Goal: Information Seeking & Learning: Learn about a topic

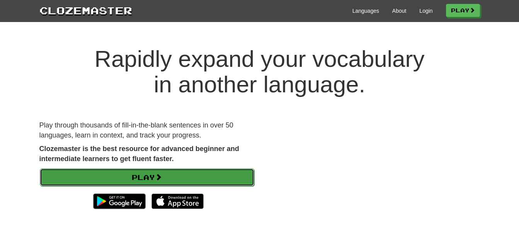
drag, startPoint x: 0, startPoint y: 0, endPoint x: 153, endPoint y: 175, distance: 232.8
click at [153, 175] on link "Play" at bounding box center [147, 178] width 215 height 18
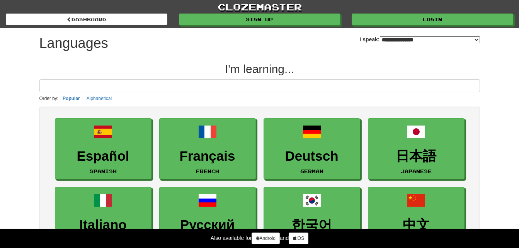
select select "*******"
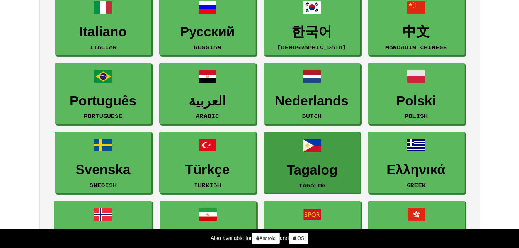
scroll to position [155, 0]
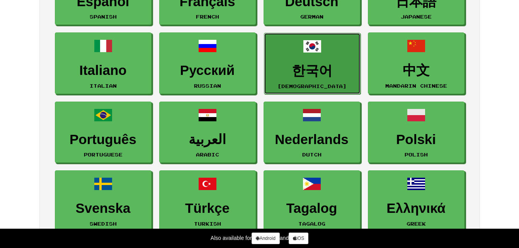
click at [314, 82] on link "한국어 Korean" at bounding box center [312, 63] width 97 height 61
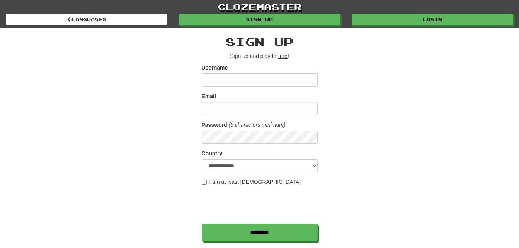
click at [236, 82] on input "Username" at bounding box center [260, 79] width 116 height 13
type input "*****"
type input "**********"
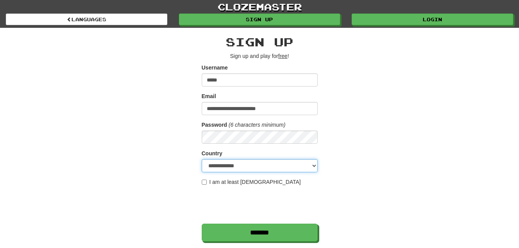
select select "**"
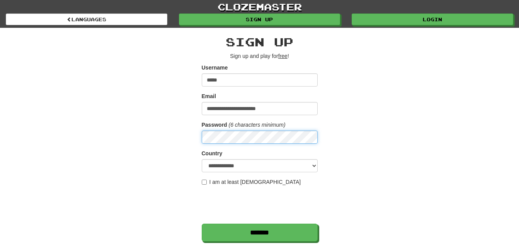
click at [202, 224] on input "*******" at bounding box center [260, 233] width 116 height 18
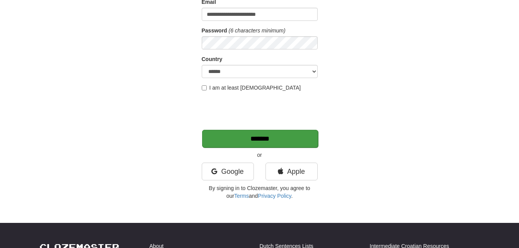
scroll to position [116, 0]
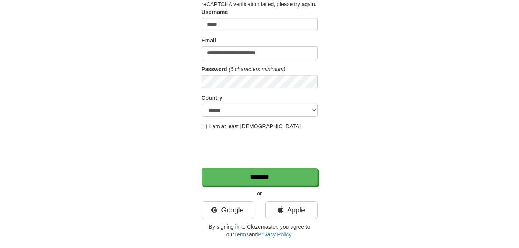
click at [222, 222] on div "Google" at bounding box center [228, 212] width 64 height 22
click at [222, 215] on link "Google" at bounding box center [228, 210] width 52 height 18
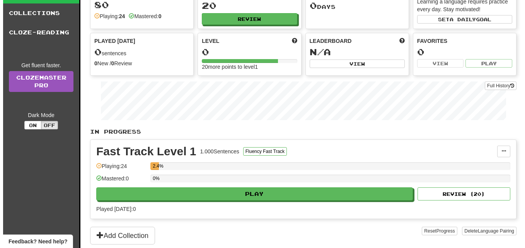
scroll to position [77, 0]
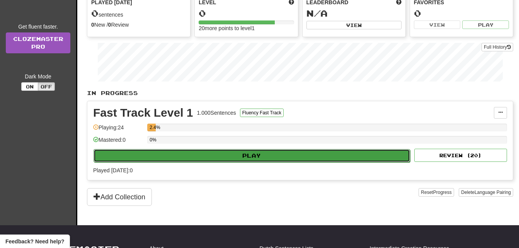
click at [239, 155] on button "Play" at bounding box center [252, 155] width 317 height 13
select select "**"
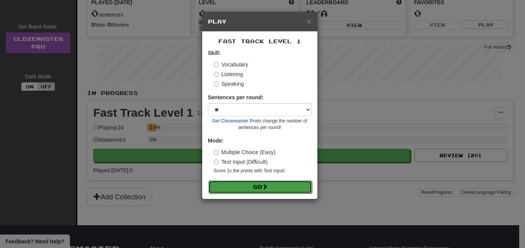
click at [256, 184] on button "Go" at bounding box center [260, 187] width 104 height 13
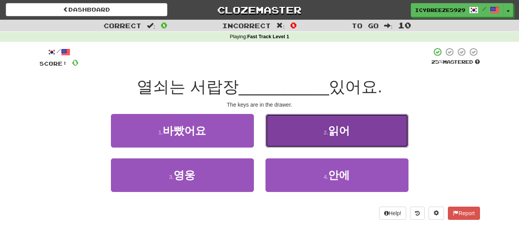
click at [329, 132] on span "읽어" at bounding box center [339, 131] width 22 height 12
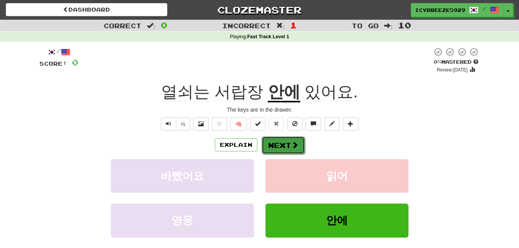
click at [281, 145] on button "Next" at bounding box center [283, 145] width 43 height 18
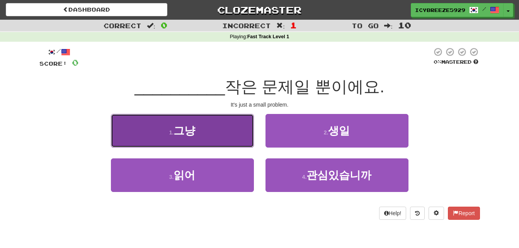
click at [198, 137] on button "1 . 그냥" at bounding box center [182, 131] width 143 height 34
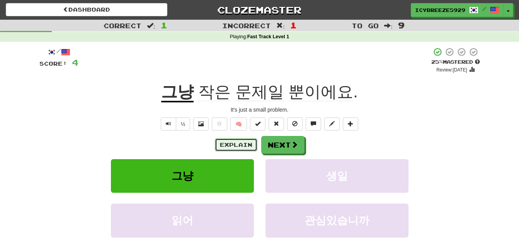
click at [241, 144] on button "Explain" at bounding box center [236, 144] width 43 height 13
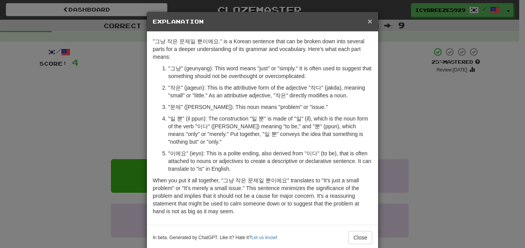
click at [368, 20] on span "×" at bounding box center [370, 21] width 5 height 9
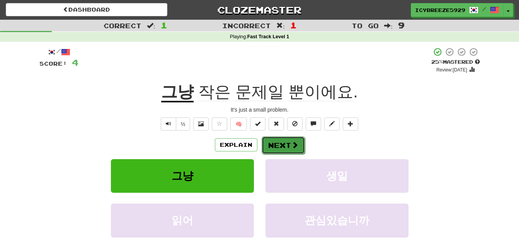
click at [287, 147] on button "Next" at bounding box center [283, 145] width 43 height 18
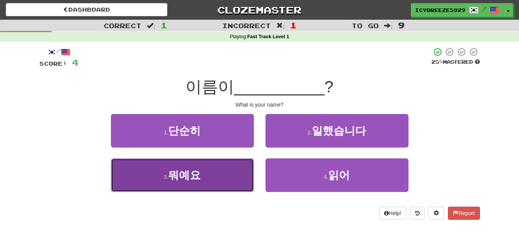
click at [221, 174] on button "3 . 뭐예요" at bounding box center [182, 175] width 143 height 34
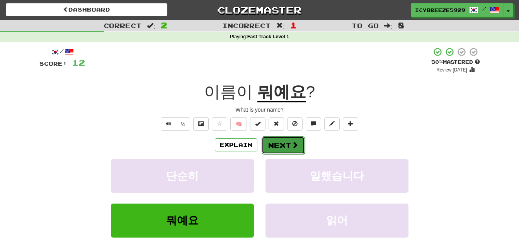
click at [279, 149] on button "Next" at bounding box center [283, 145] width 43 height 18
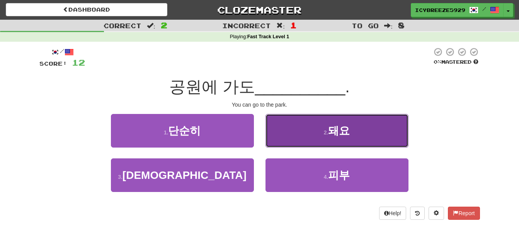
click at [319, 143] on button "2 . 돼요" at bounding box center [337, 131] width 143 height 34
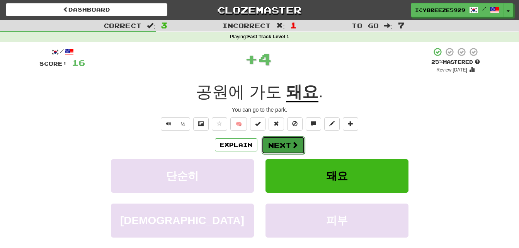
click at [278, 144] on button "Next" at bounding box center [283, 145] width 43 height 18
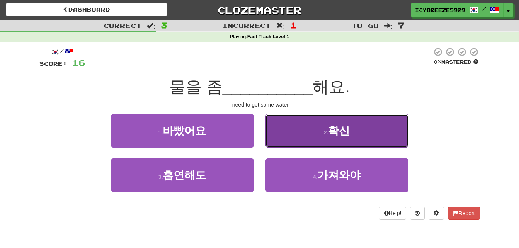
click at [322, 129] on button "2 . 확신" at bounding box center [337, 131] width 143 height 34
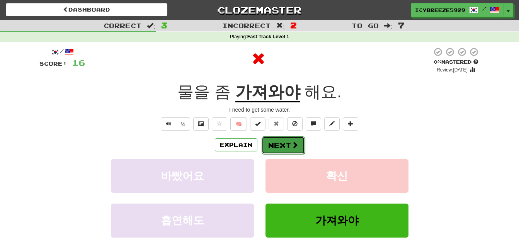
click at [281, 141] on button "Next" at bounding box center [283, 145] width 43 height 18
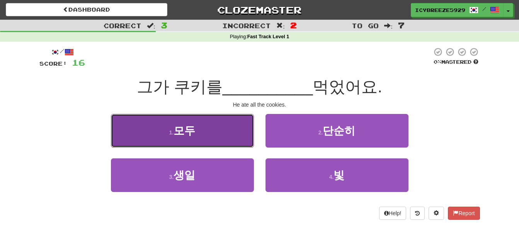
click at [216, 133] on button "1 . 모두" at bounding box center [182, 131] width 143 height 34
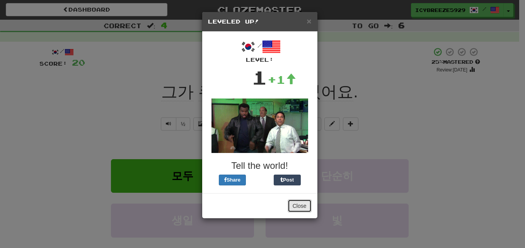
click at [299, 204] on button "Close" at bounding box center [300, 205] width 24 height 13
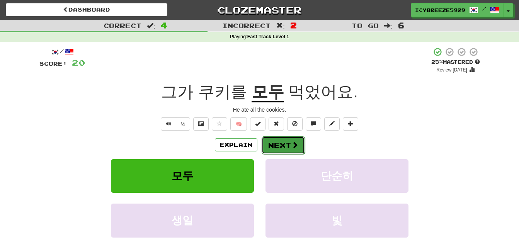
click at [291, 147] on span at bounding box center [294, 144] width 7 height 7
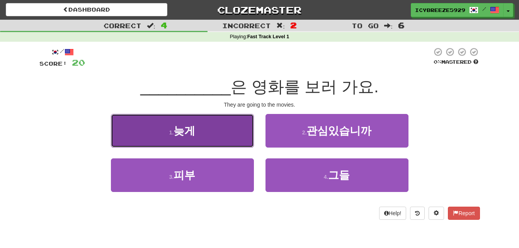
click at [227, 124] on button "1 . 늦게" at bounding box center [182, 131] width 143 height 34
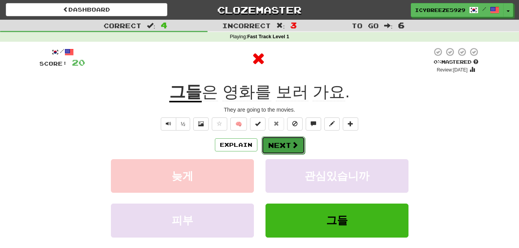
click at [271, 149] on button "Next" at bounding box center [283, 145] width 43 height 18
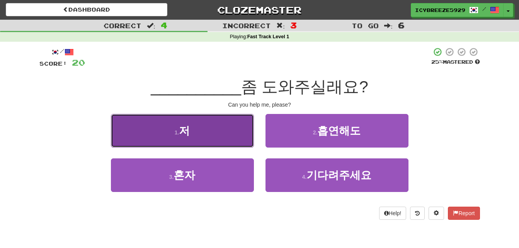
click at [234, 138] on button "1 . 저" at bounding box center [182, 131] width 143 height 34
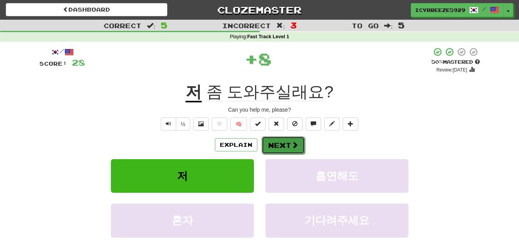
click at [275, 145] on button "Next" at bounding box center [283, 145] width 43 height 18
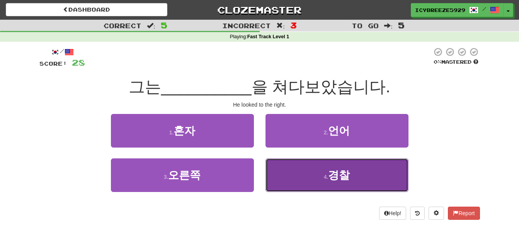
click at [321, 175] on button "4 . 경찰" at bounding box center [337, 175] width 143 height 34
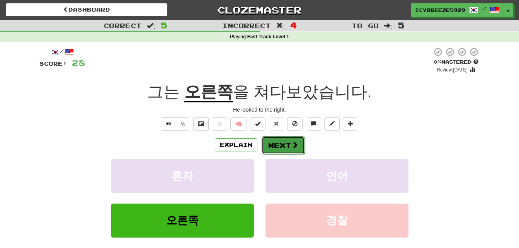
click at [288, 147] on button "Next" at bounding box center [283, 145] width 43 height 18
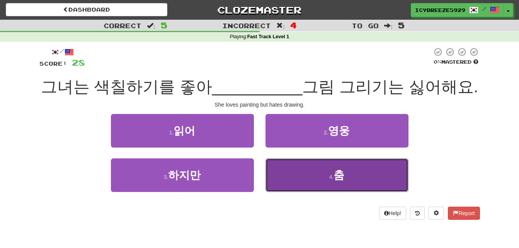
click at [316, 186] on button "4 . 춤" at bounding box center [337, 175] width 143 height 34
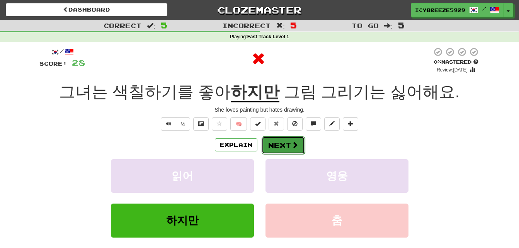
click at [286, 146] on button "Next" at bounding box center [283, 145] width 43 height 18
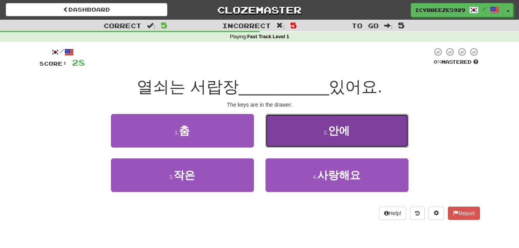
click at [299, 135] on button "2 . 안에" at bounding box center [337, 131] width 143 height 34
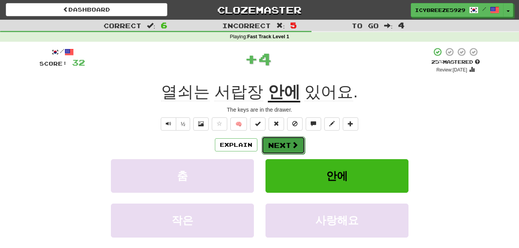
click at [284, 140] on button "Next" at bounding box center [283, 145] width 43 height 18
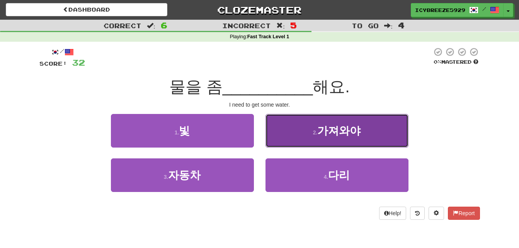
click at [332, 131] on span "가져와야" at bounding box center [338, 131] width 43 height 12
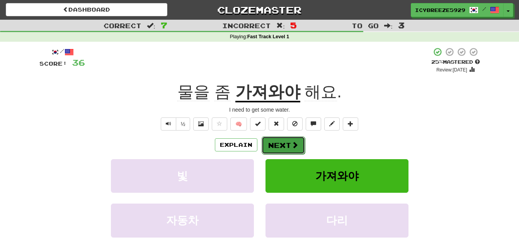
click at [286, 142] on button "Next" at bounding box center [283, 145] width 43 height 18
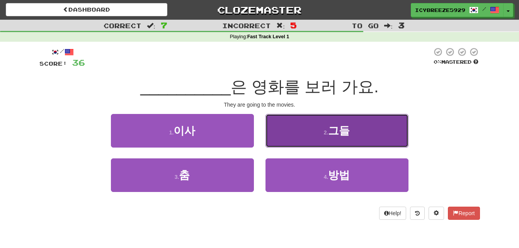
click at [296, 139] on button "2 . 그들" at bounding box center [337, 131] width 143 height 34
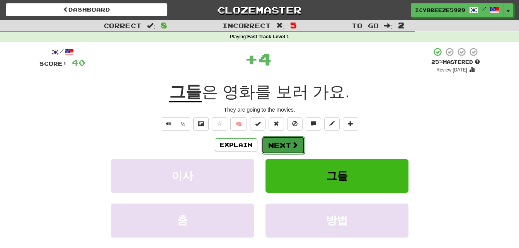
click at [290, 141] on button "Next" at bounding box center [283, 145] width 43 height 18
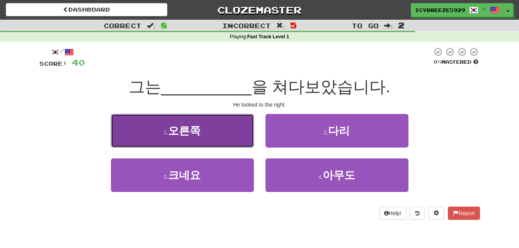
click at [211, 138] on button "1 . 오른쪽" at bounding box center [182, 131] width 143 height 34
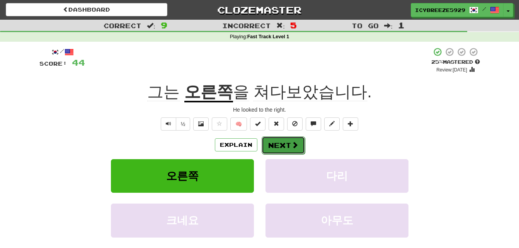
click at [278, 144] on button "Next" at bounding box center [283, 145] width 43 height 18
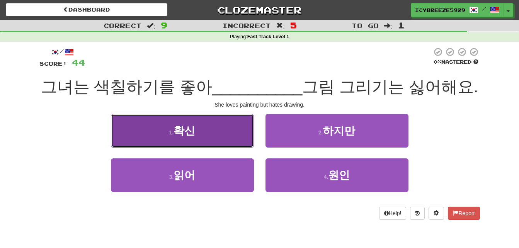
click at [210, 148] on button "1 . 확신" at bounding box center [182, 131] width 143 height 34
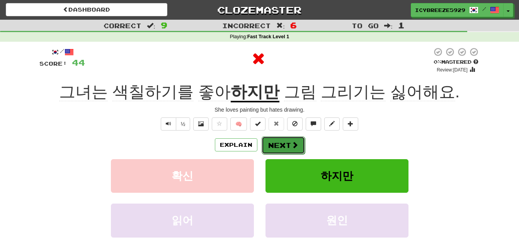
click at [272, 151] on button "Next" at bounding box center [283, 145] width 43 height 18
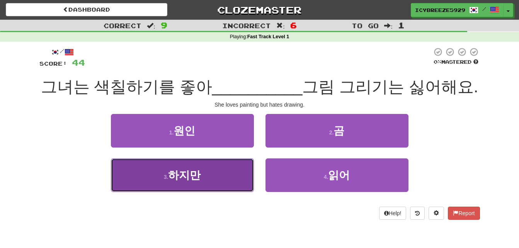
click at [215, 189] on button "3 . 하지만" at bounding box center [182, 175] width 143 height 34
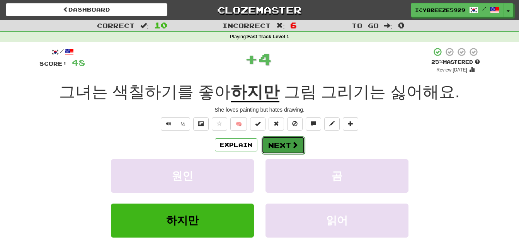
click at [279, 147] on button "Next" at bounding box center [283, 145] width 43 height 18
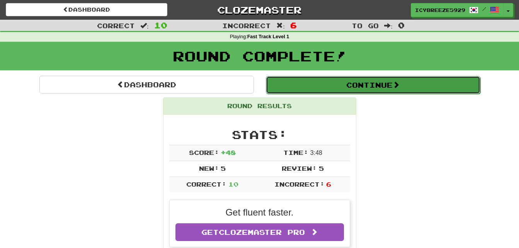
click at [358, 85] on button "Continue" at bounding box center [373, 85] width 215 height 18
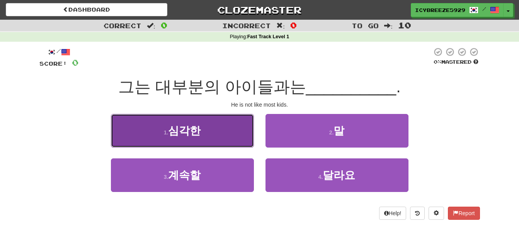
click at [216, 125] on button "1 . 심각한" at bounding box center [182, 131] width 143 height 34
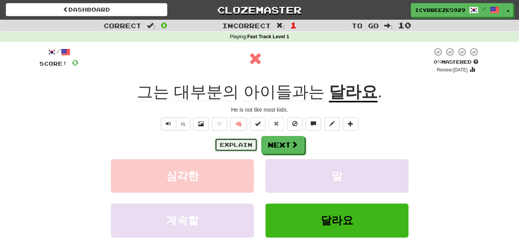
click at [242, 143] on button "Explain" at bounding box center [236, 144] width 43 height 13
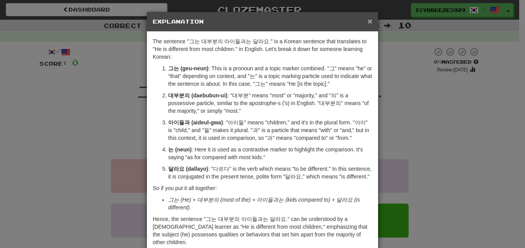
click at [368, 20] on span "×" at bounding box center [370, 21] width 5 height 9
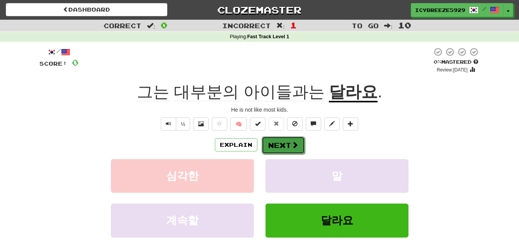
click at [293, 142] on span at bounding box center [294, 144] width 7 height 7
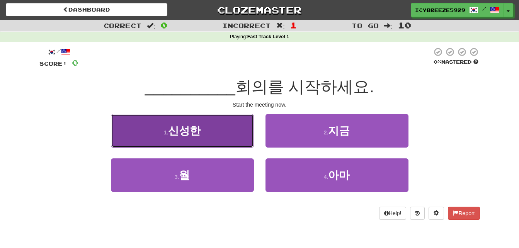
click at [208, 133] on button "1 . 신성한" at bounding box center [182, 131] width 143 height 34
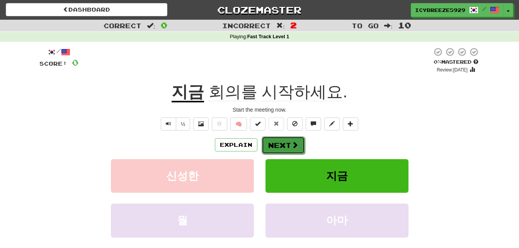
click at [287, 147] on button "Next" at bounding box center [283, 145] width 43 height 18
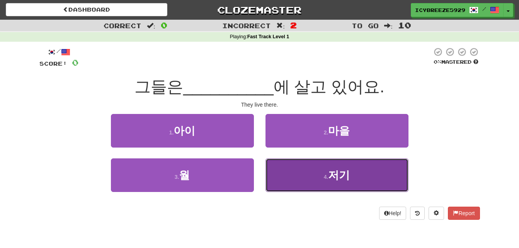
click at [318, 176] on button "4 . 저기" at bounding box center [337, 175] width 143 height 34
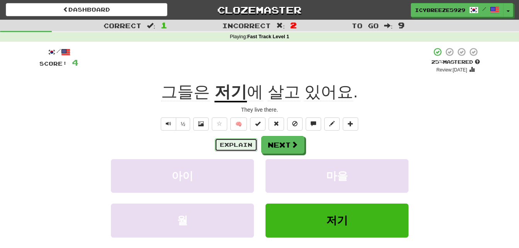
click at [239, 144] on button "Explain" at bounding box center [236, 144] width 43 height 13
